Goal: Navigation & Orientation: Find specific page/section

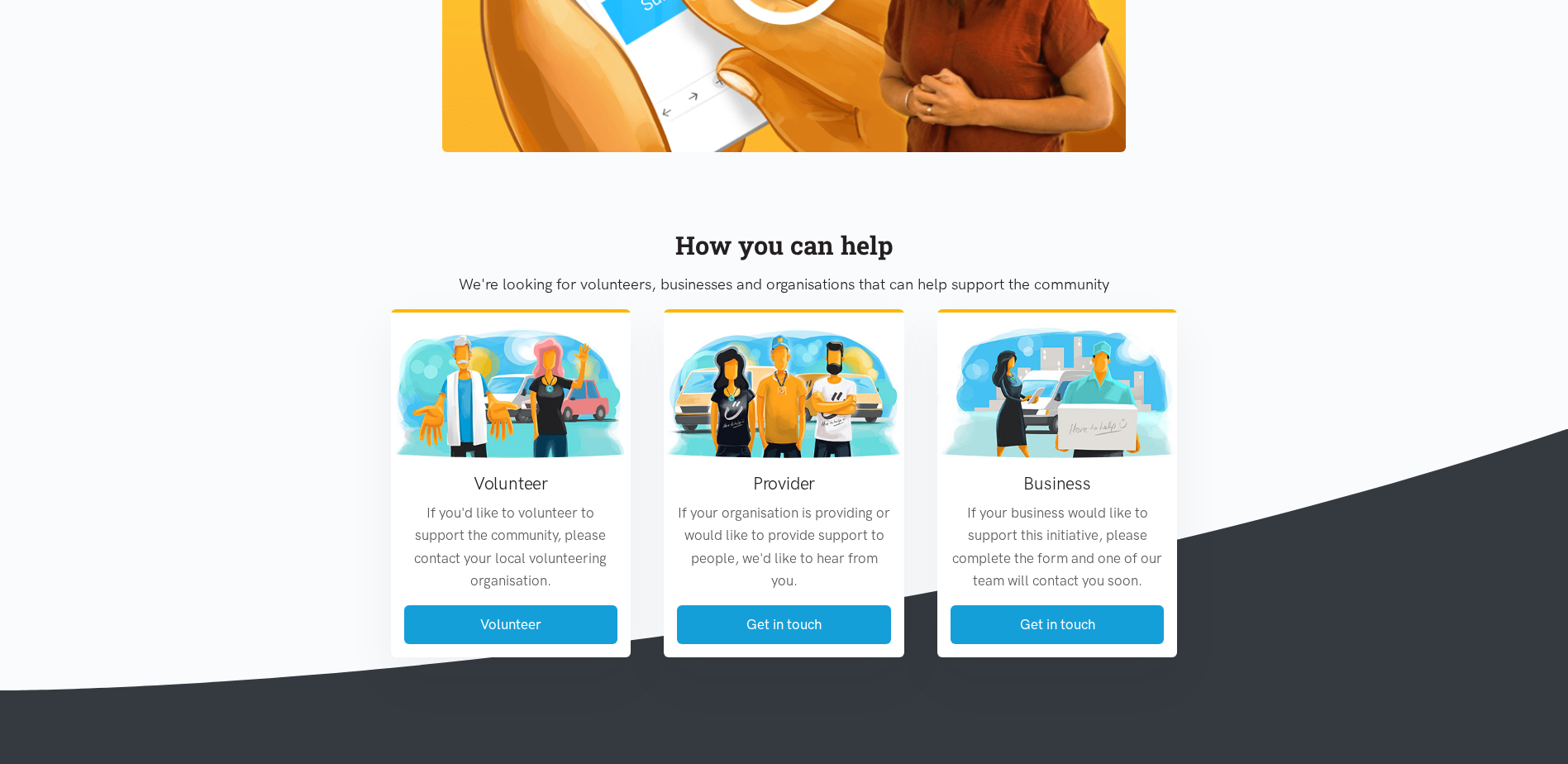
scroll to position [1895, 0]
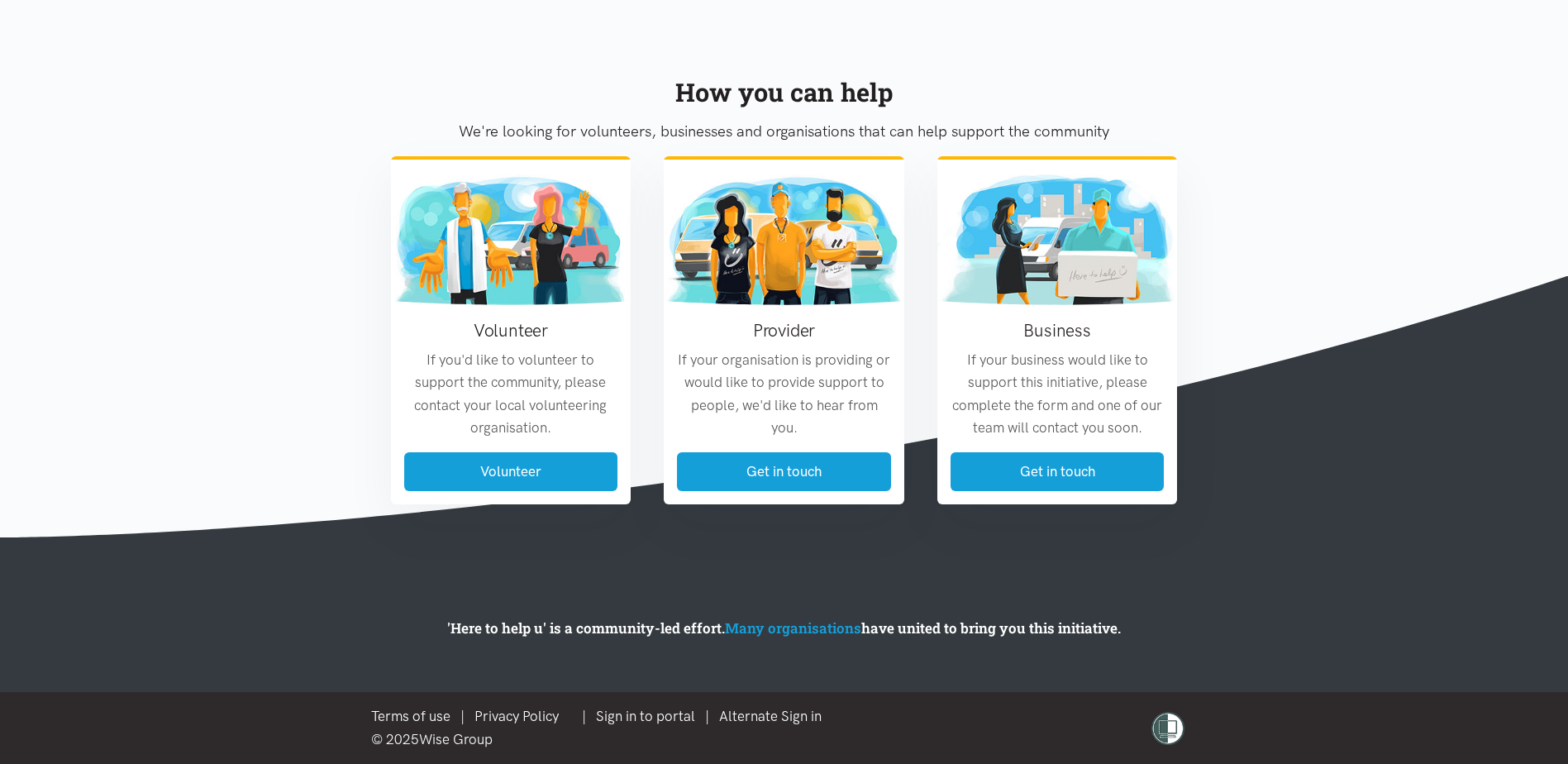
click at [511, 718] on link "Privacy Policy" at bounding box center [516, 715] width 85 height 17
